Goal: Communication & Community: Answer question/provide support

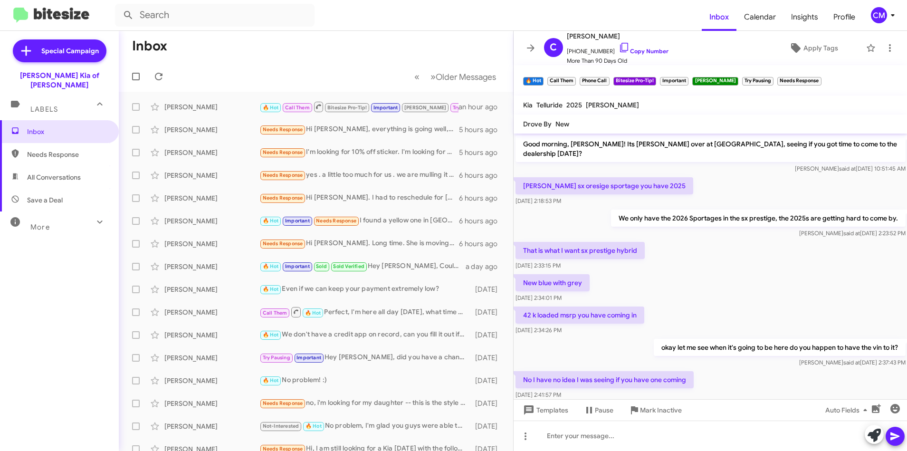
scroll to position [426, 0]
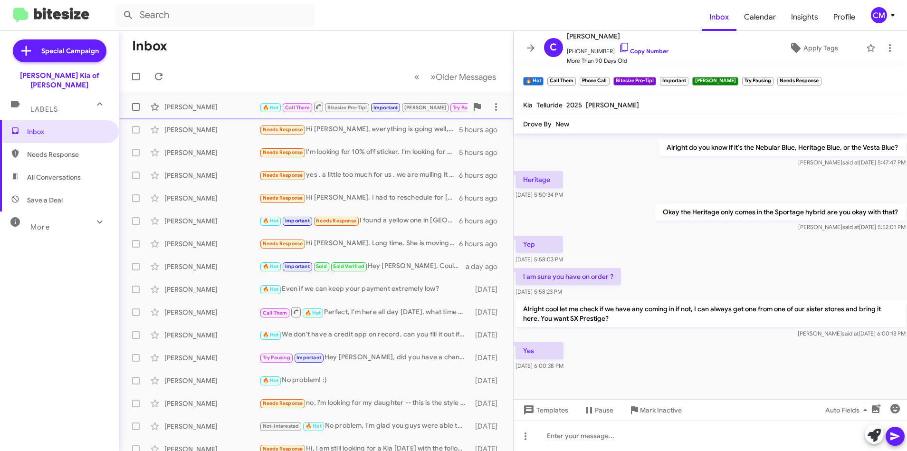
click at [219, 104] on div "[PERSON_NAME]" at bounding box center [211, 107] width 95 height 10
click at [619, 430] on div at bounding box center [711, 436] width 394 height 30
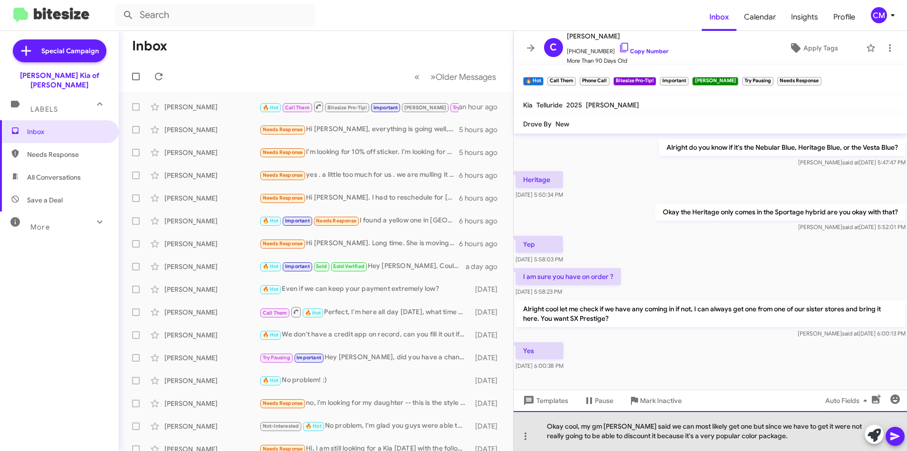
click at [564, 437] on div "Okay cool, my gm [PERSON_NAME] said we can most likely get one but since we hav…" at bounding box center [711, 431] width 394 height 40
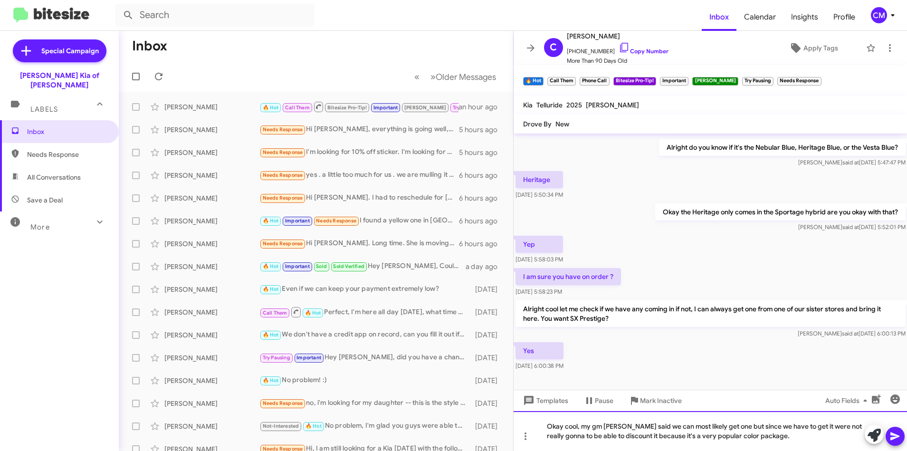
click at [576, 437] on div "Okay cool, my gm [PERSON_NAME] said we can most likely get one but since we hav…" at bounding box center [711, 431] width 394 height 40
click at [792, 437] on div "Okay cool, my gm [PERSON_NAME] said we can most likely get one but since we hav…" at bounding box center [711, 431] width 394 height 40
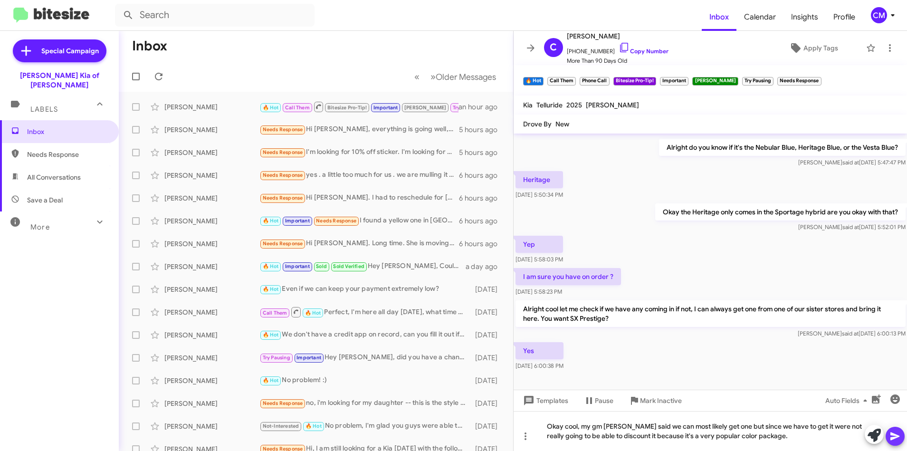
click at [892, 431] on icon at bounding box center [895, 436] width 11 height 11
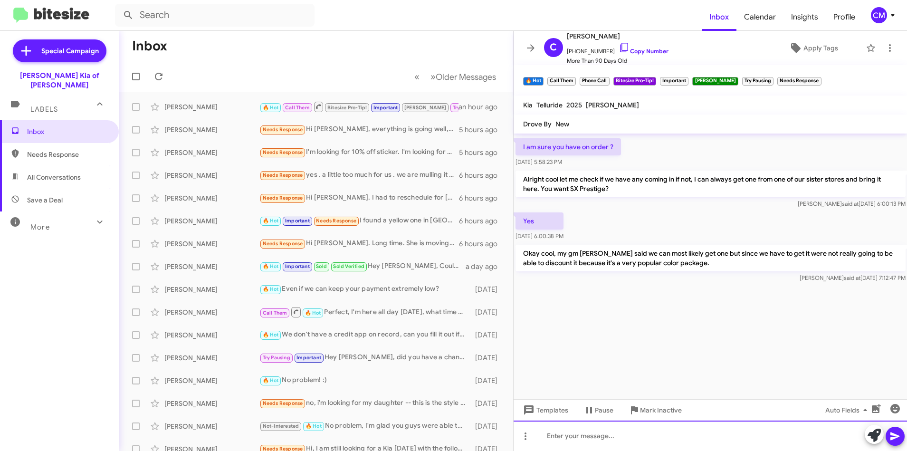
scroll to position [1868, 0]
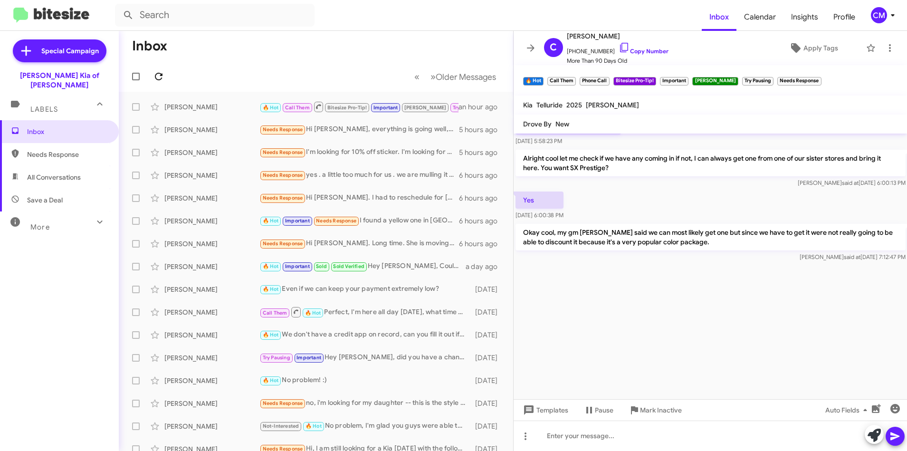
click at [154, 68] on button at bounding box center [158, 76] width 19 height 19
click at [233, 125] on div "[PERSON_NAME]" at bounding box center [211, 130] width 95 height 10
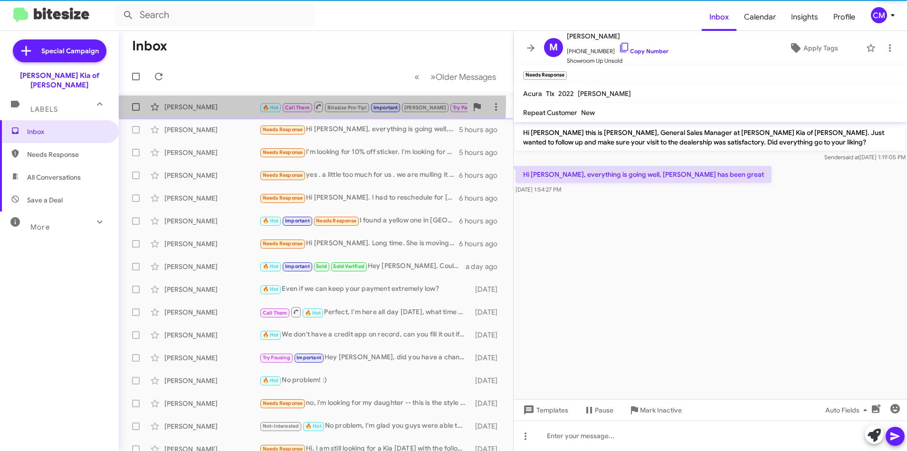
click at [208, 102] on div "[PERSON_NAME] 🔥 Hot Call Them Bitesize Pro-Tip! Important [PERSON_NAME] Try Pau…" at bounding box center [315, 106] width 379 height 19
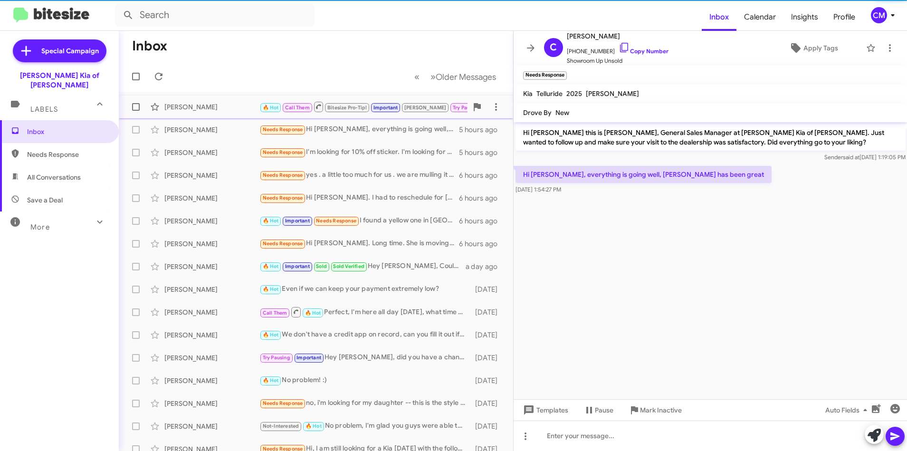
scroll to position [436, 0]
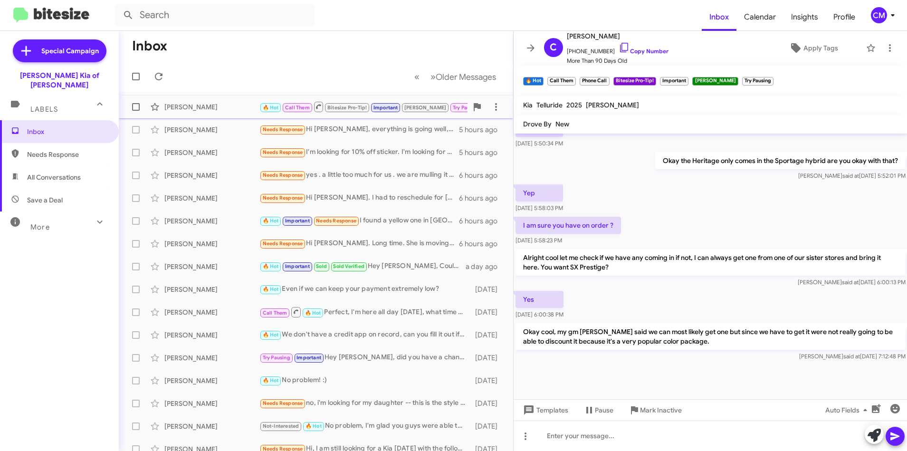
click at [208, 101] on div "[PERSON_NAME] 🔥 Hot Call Them Bitesize Pro-Tip! Important [PERSON_NAME] Try Pau…" at bounding box center [315, 106] width 379 height 19
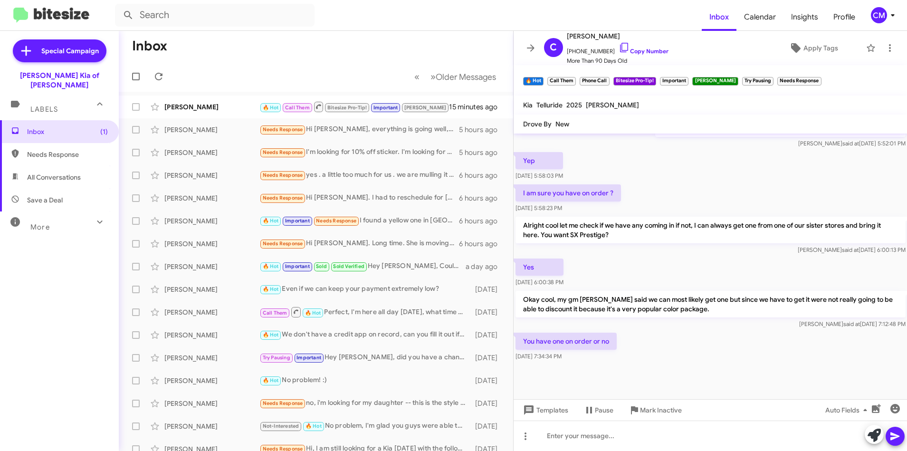
scroll to position [447, 0]
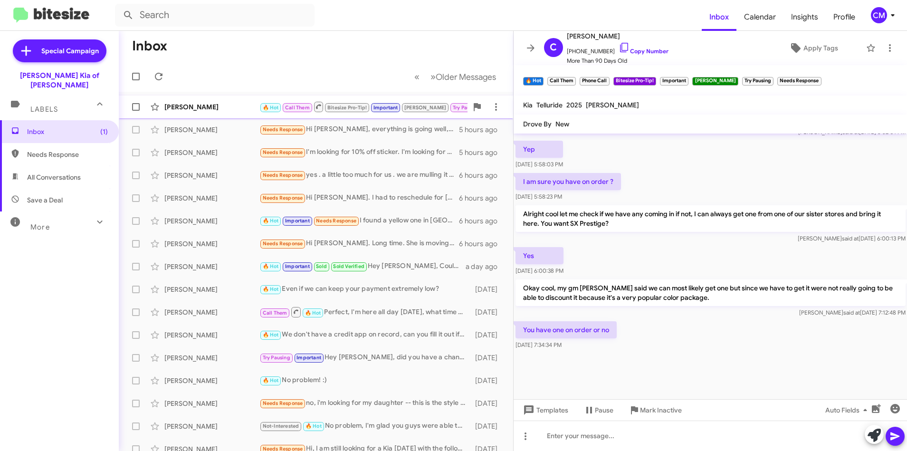
click at [197, 99] on div "[PERSON_NAME] 🔥 Hot Call Them Bitesize Pro-Tip! Important [PERSON_NAME] Try Pau…" at bounding box center [315, 106] width 379 height 19
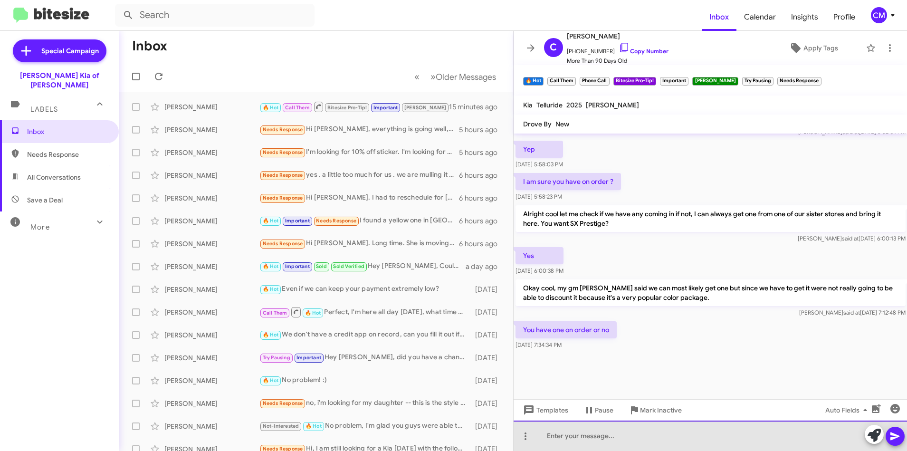
click at [597, 445] on div at bounding box center [711, 436] width 394 height 30
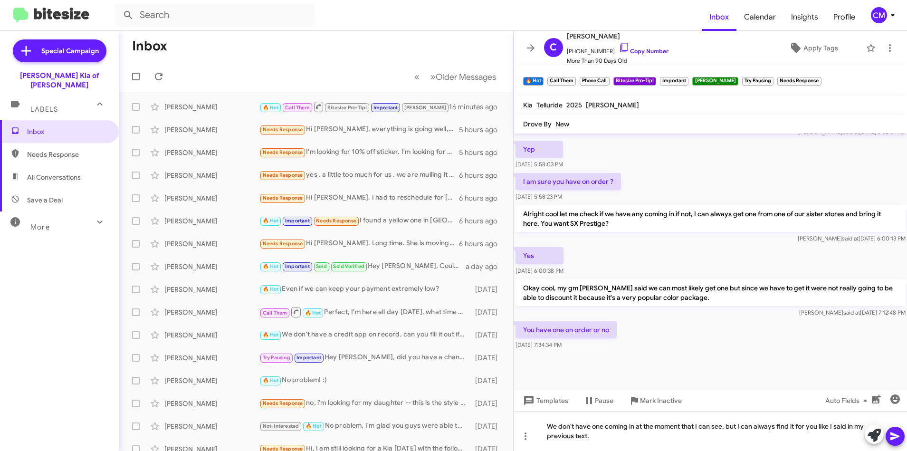
click at [901, 430] on button at bounding box center [895, 436] width 19 height 19
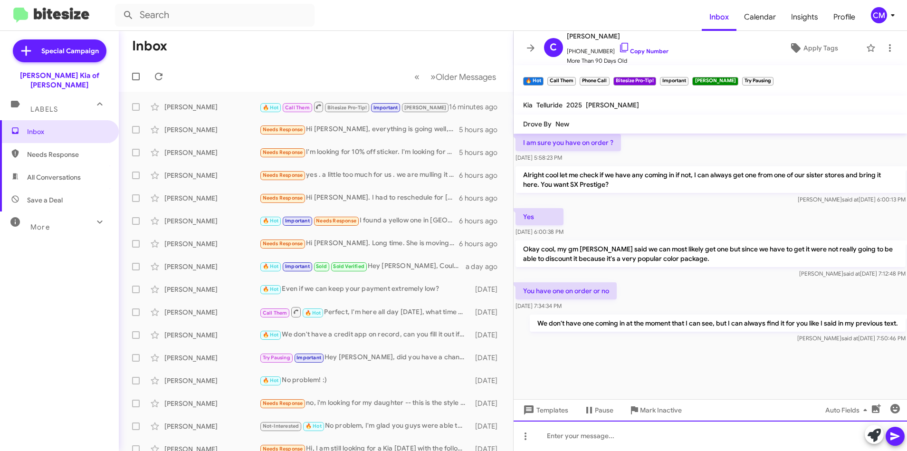
scroll to position [1184, 0]
